Goal: Information Seeking & Learning: Learn about a topic

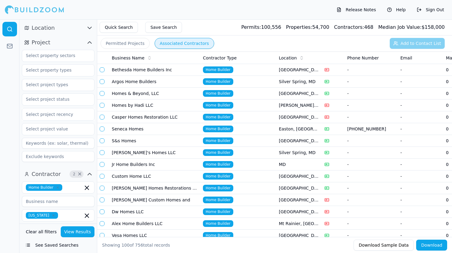
scroll to position [394, 0]
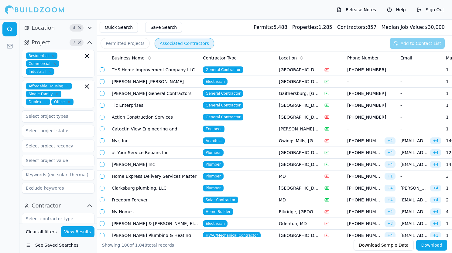
click at [11, 44] on rect at bounding box center [9, 46] width 5 height 4
